Goal: Transaction & Acquisition: Book appointment/travel/reservation

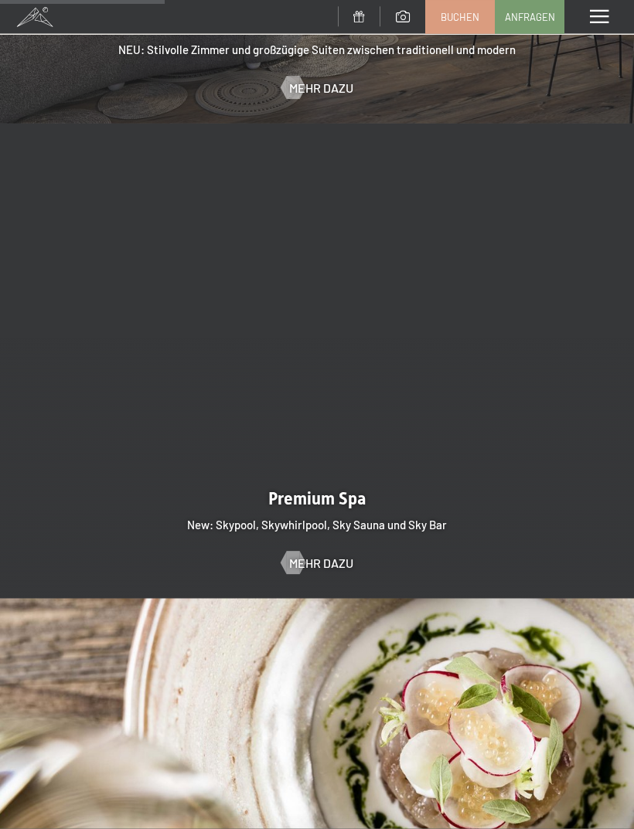
scroll to position [1842, 0]
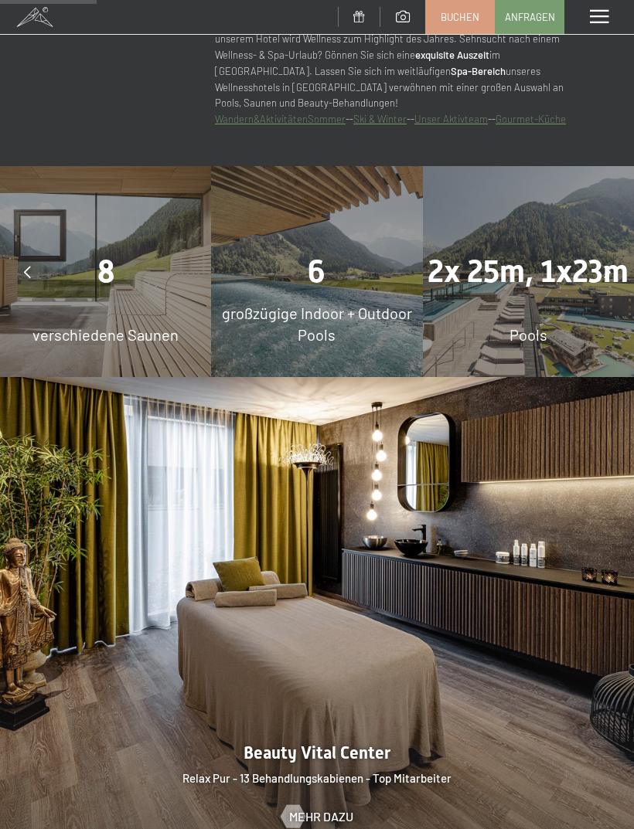
scroll to position [1102, 0]
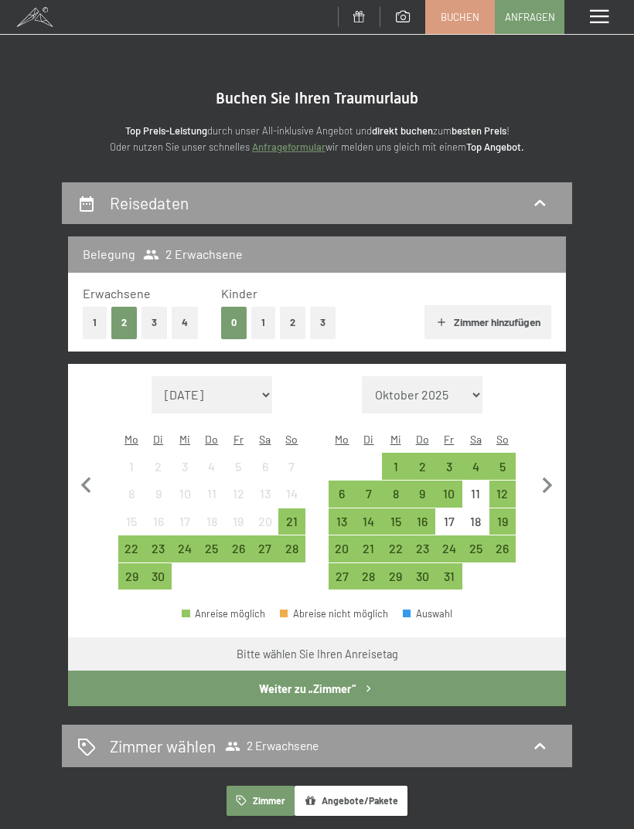
click at [541, 470] on icon "button" at bounding box center [547, 486] width 32 height 32
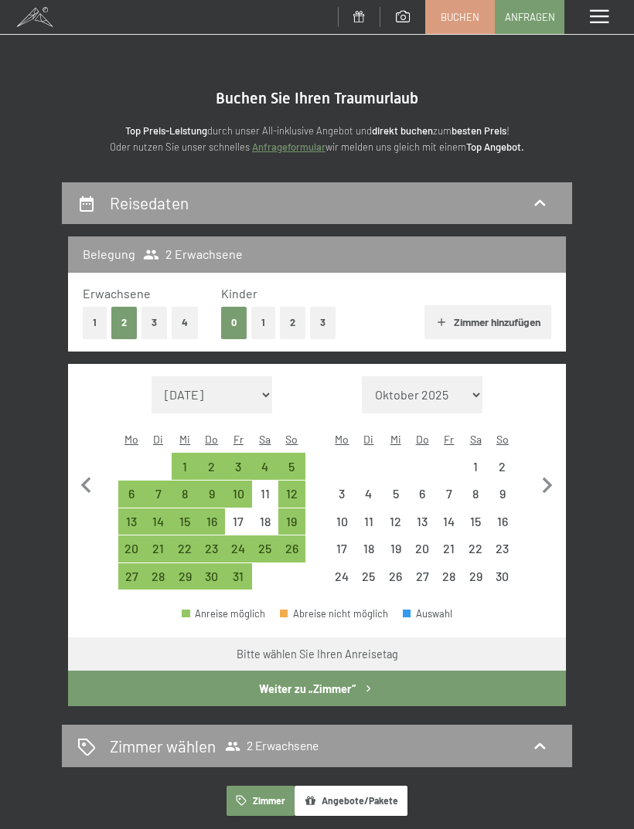
select select "2025-10-01"
select select "2025-11-01"
select select "2025-10-01"
select select "2025-11-01"
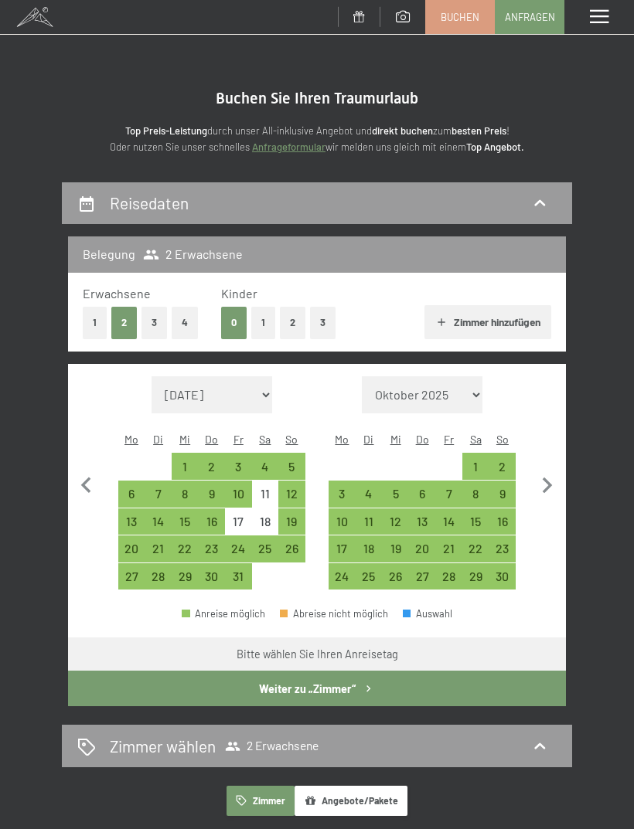
click at [264, 461] on div "4" at bounding box center [266, 473] width 24 height 24
select select "2025-10-01"
select select "2025-11-01"
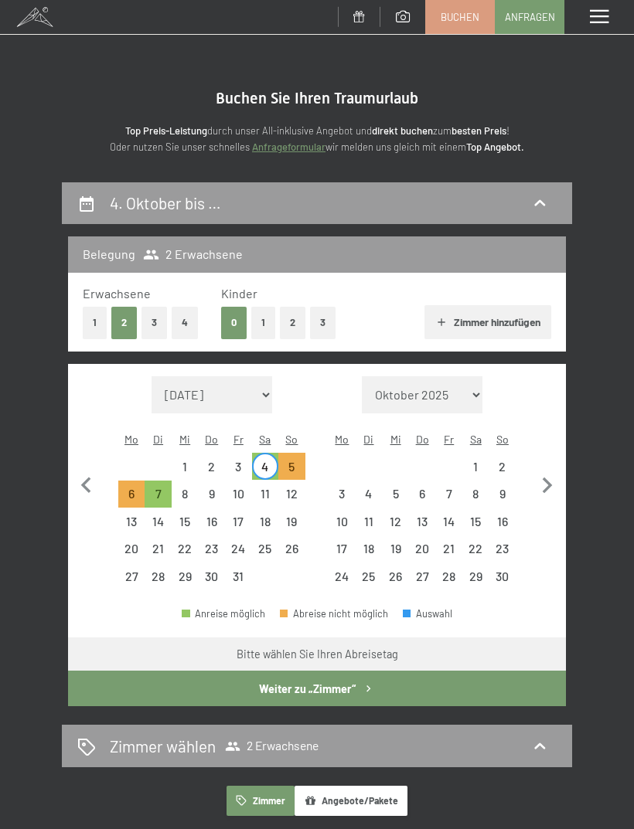
click at [182, 467] on span "Einwilligung Marketing*" at bounding box center [231, 458] width 128 height 15
click at [159, 467] on input "Einwilligung Marketing*" at bounding box center [151, 458] width 15 height 15
checkbox input "false"
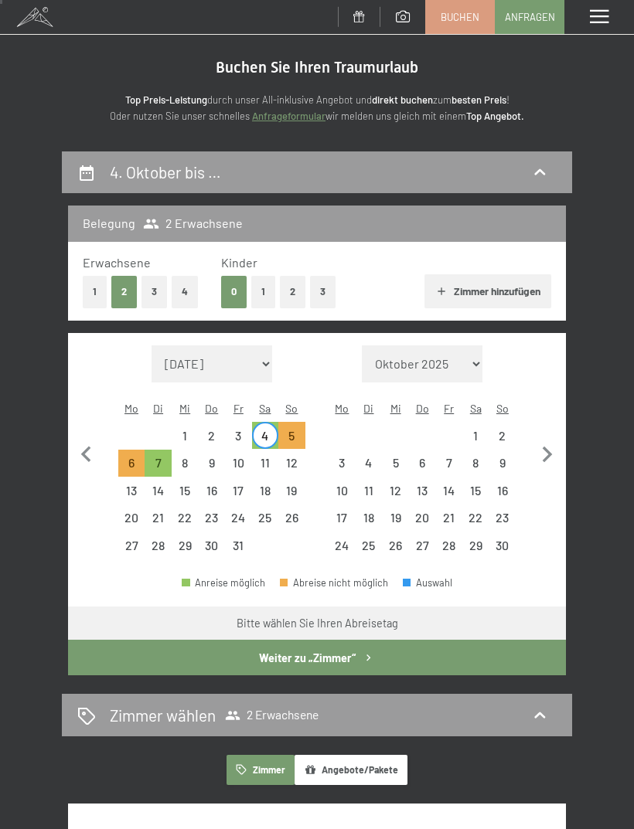
scroll to position [33, 0]
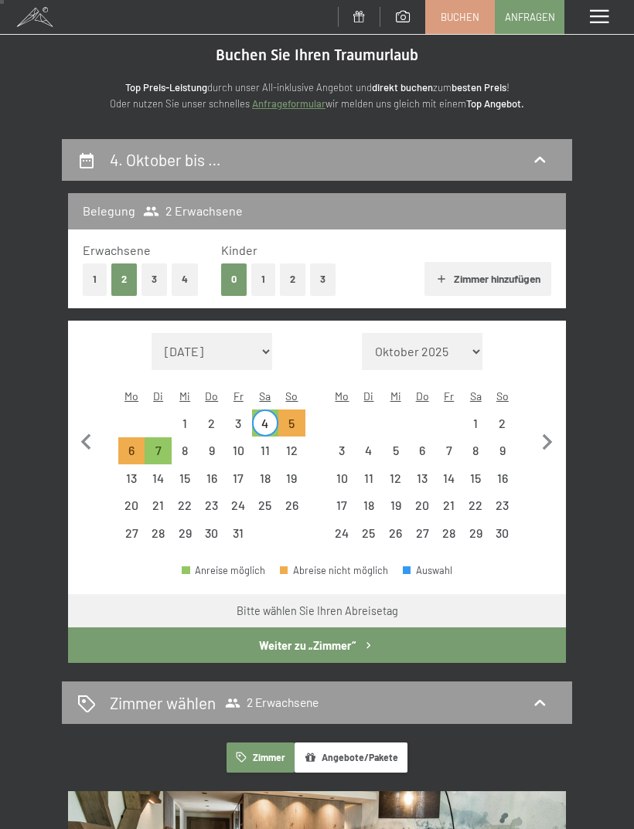
click at [539, 153] on icon at bounding box center [539, 160] width 19 height 19
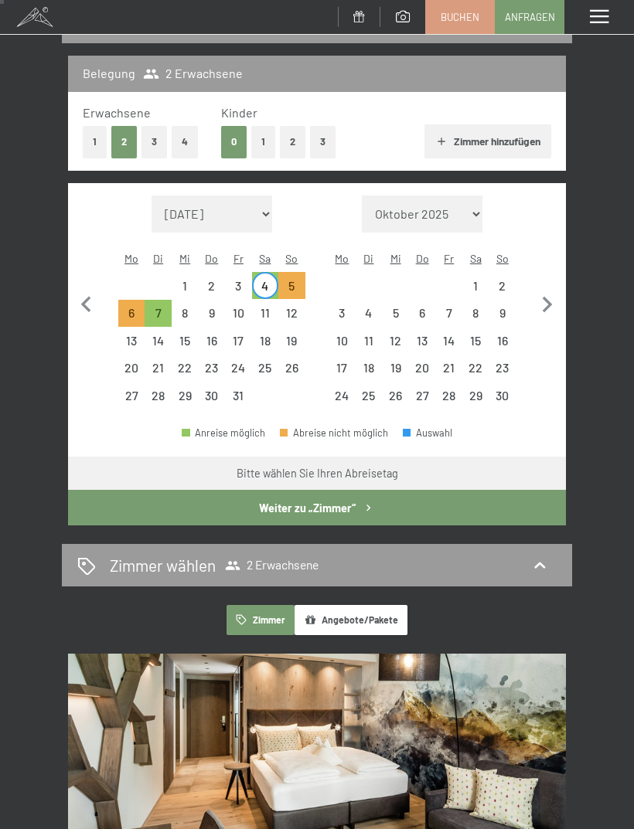
select select "2025-10-01"
select select "2025-11-01"
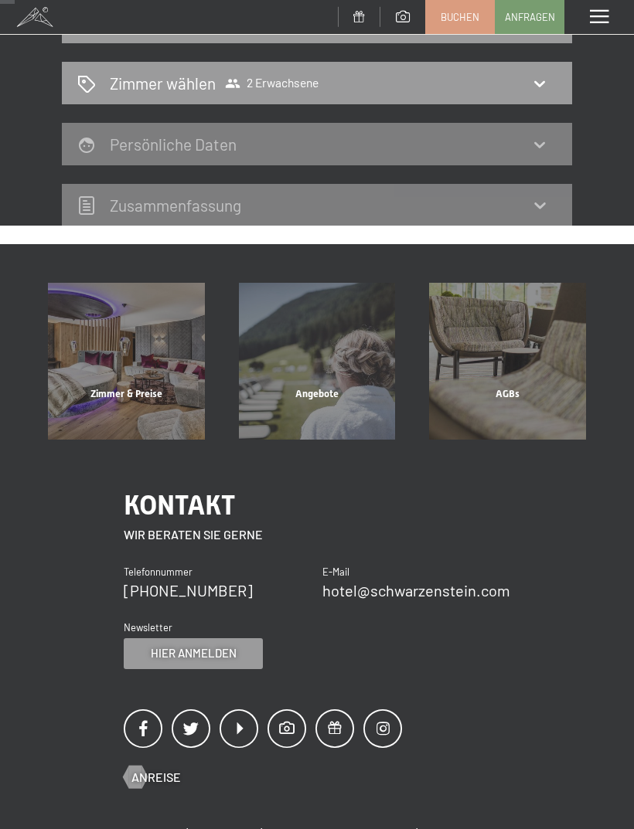
click at [552, 83] on div "Zimmer wählen 2 Erwachsene" at bounding box center [316, 83] width 479 height 22
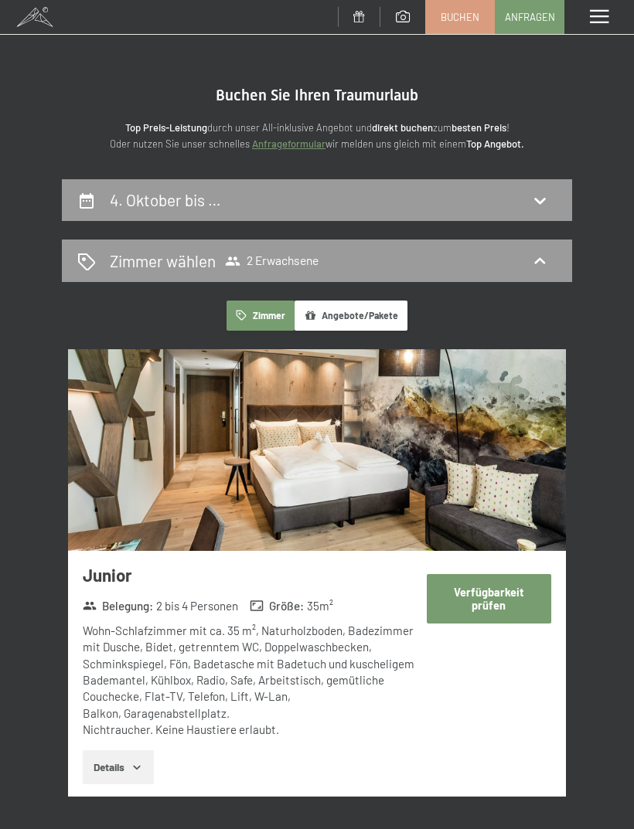
scroll to position [0, 0]
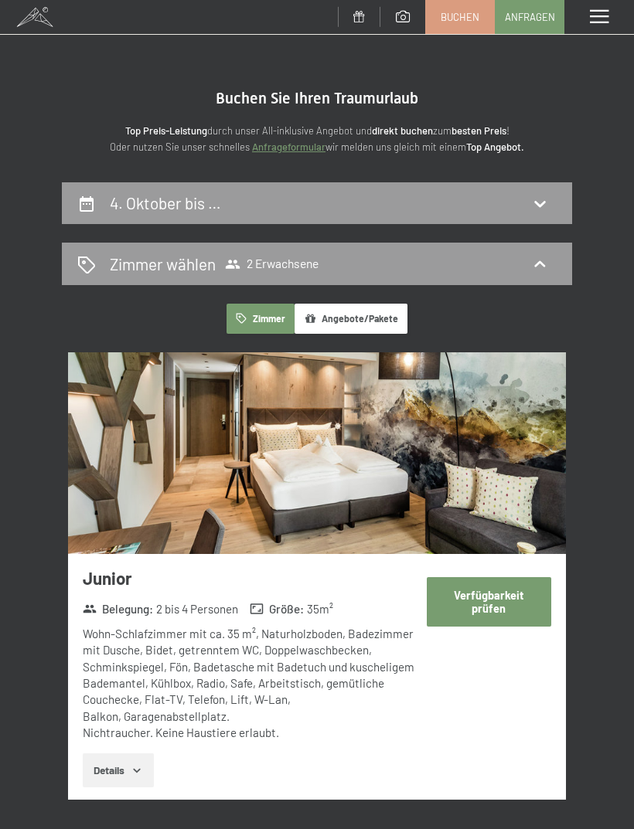
click at [543, 197] on icon at bounding box center [539, 203] width 19 height 19
select select "2025-10-01"
select select "2025-11-01"
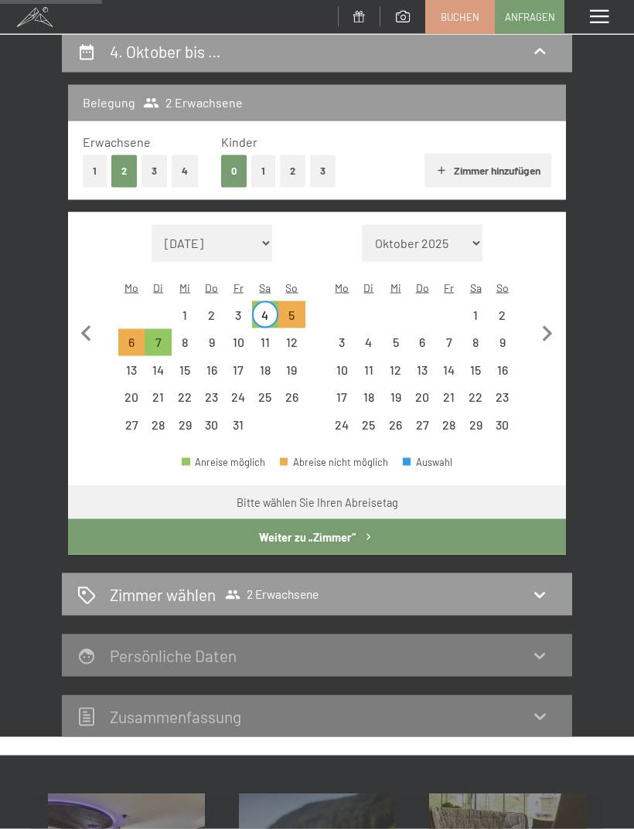
scroll to position [152, 0]
click at [237, 308] on div "3" at bounding box center [239, 320] width 24 height 24
select select "2025-10-01"
select select "2025-11-01"
click at [131, 336] on div "6" at bounding box center [132, 348] width 24 height 24
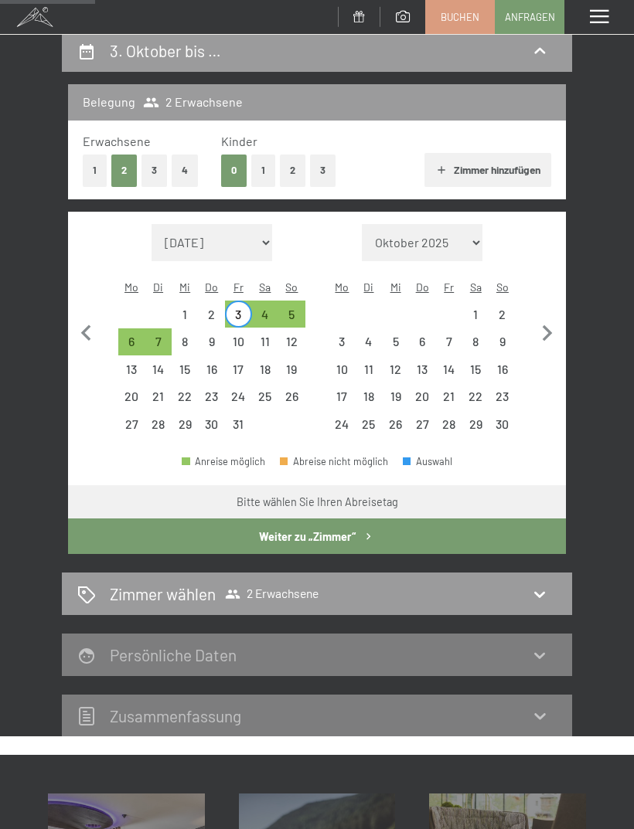
select select "2025-10-01"
select select "2025-11-01"
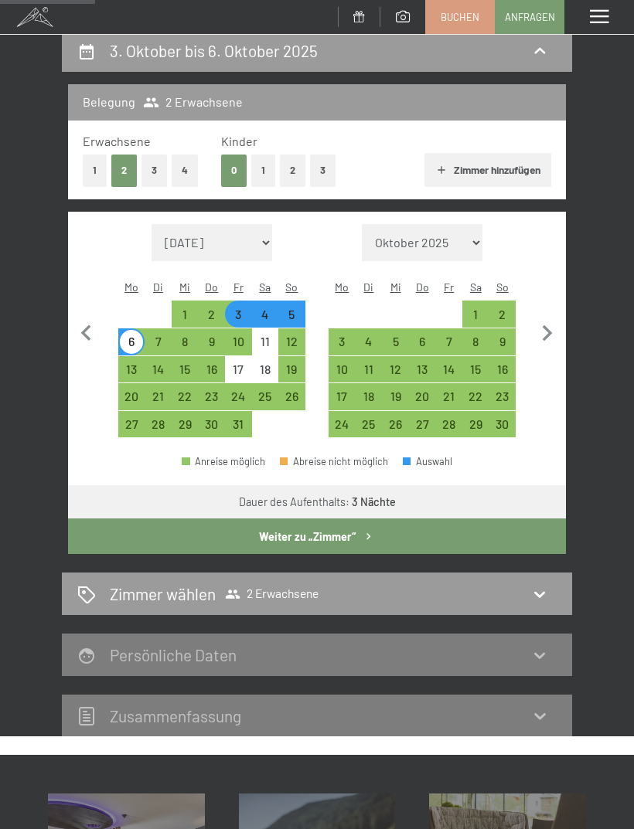
click at [239, 336] on div "10" at bounding box center [239, 348] width 24 height 24
select select "2025-10-01"
select select "2025-11-01"
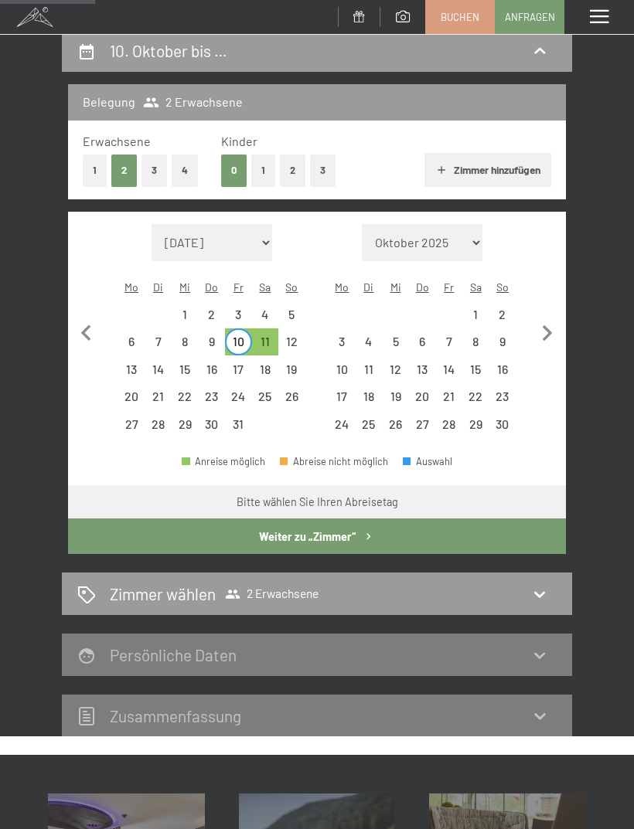
click at [136, 336] on div "6" at bounding box center [132, 348] width 24 height 24
select select "2025-10-01"
select select "2025-11-01"
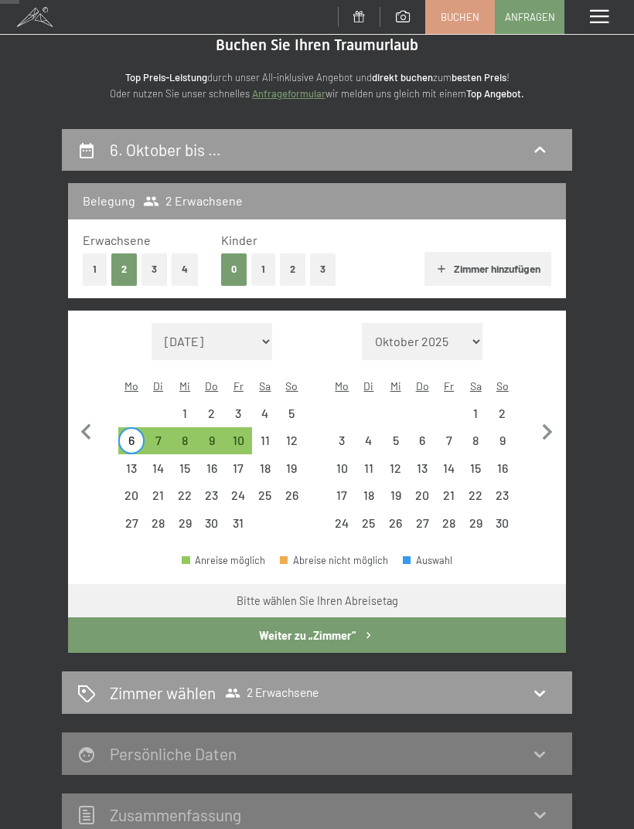
scroll to position [0, 0]
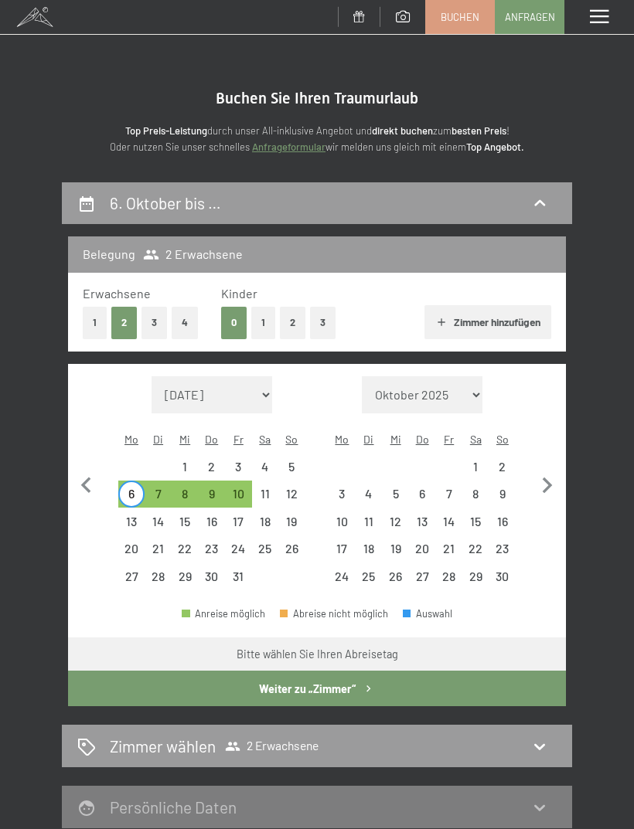
click at [552, 194] on div "6. Oktober bis …" at bounding box center [316, 203] width 479 height 22
select select "2025-10-01"
select select "2025-11-01"
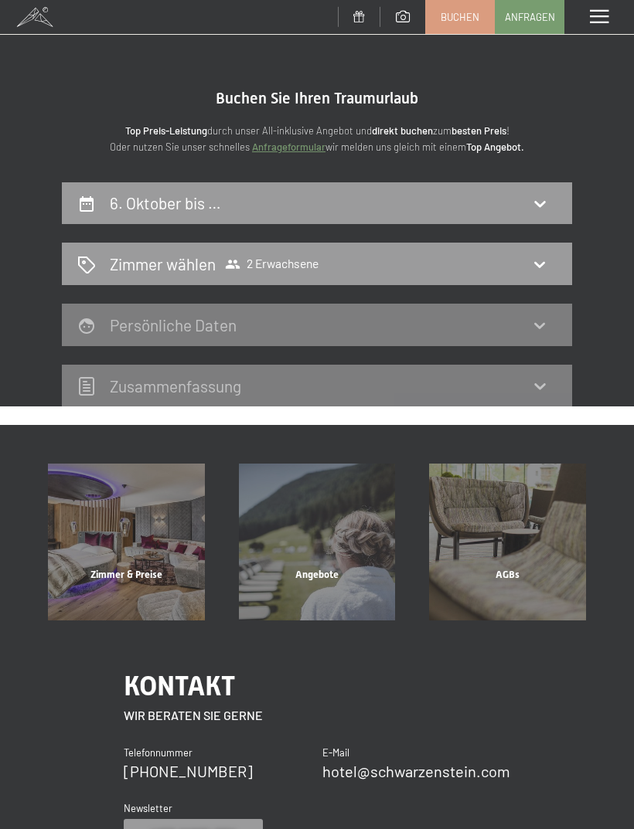
click at [557, 256] on div "Zimmer wählen 2 Erwachsene" at bounding box center [317, 264] width 510 height 43
